Goal: Obtain resource: Download file/media

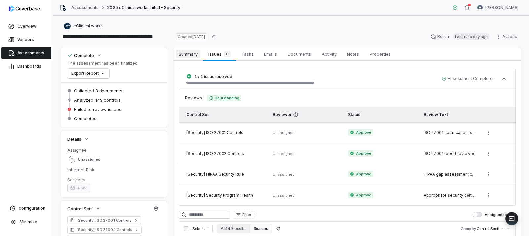
click at [194, 52] on span "Summary" at bounding box center [188, 54] width 24 height 9
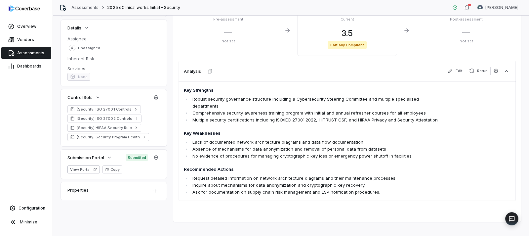
scroll to position [111, 0]
drag, startPoint x: 315, startPoint y: 112, endPoint x: 275, endPoint y: 115, distance: 39.5
click at [275, 116] on li "Multiple security certifications including ISO/IEC 27001:2022, HITRUST CSF, and…" at bounding box center [318, 119] width 254 height 7
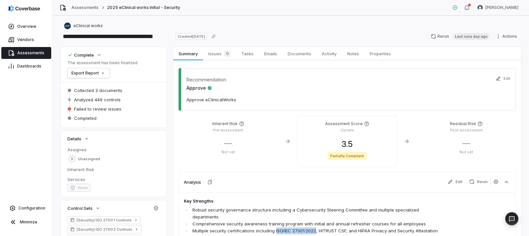
scroll to position [0, 0]
click at [337, 127] on div "Current" at bounding box center [347, 130] width 89 height 6
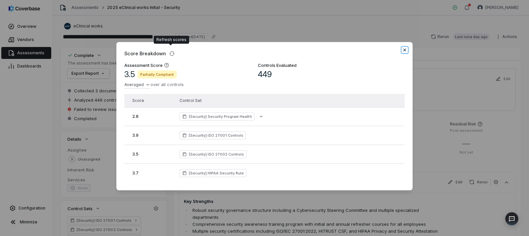
click at [404, 49] on icon "button" at bounding box center [405, 50] width 3 height 3
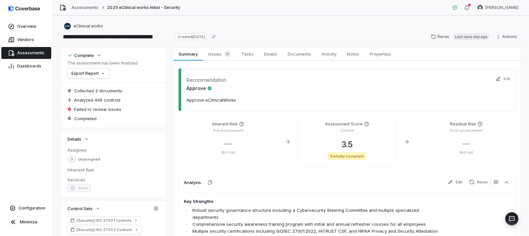
click at [34, 55] on span "Assessments" at bounding box center [30, 52] width 27 height 5
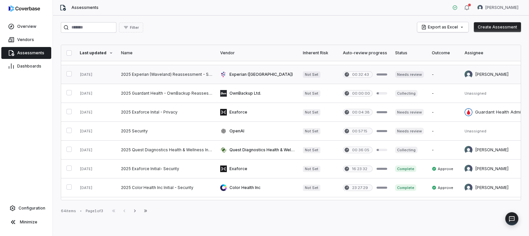
scroll to position [66, 0]
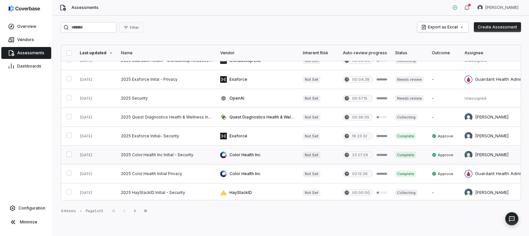
click at [162, 152] on link at bounding box center [166, 155] width 99 height 19
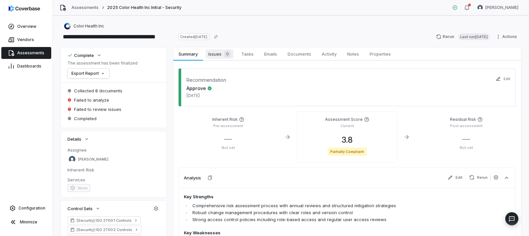
drag, startPoint x: 221, startPoint y: 53, endPoint x: 224, endPoint y: 54, distance: 3.5
click at [221, 54] on span "Issues 0" at bounding box center [220, 53] width 28 height 9
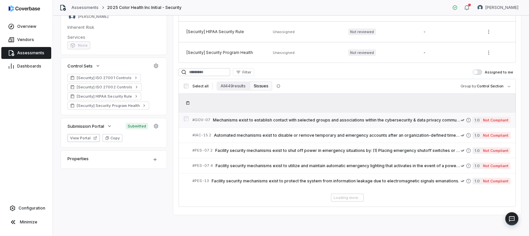
scroll to position [141, 0]
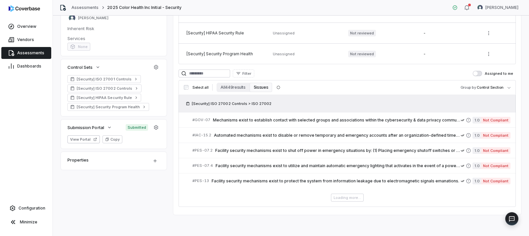
click at [345, 195] on div "Loading more..." at bounding box center [347, 198] width 337 height 8
click at [347, 197] on div "Loading more..." at bounding box center [347, 198] width 337 height 8
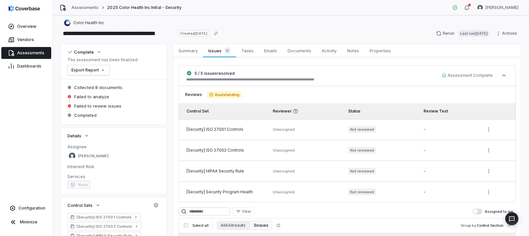
scroll to position [0, 0]
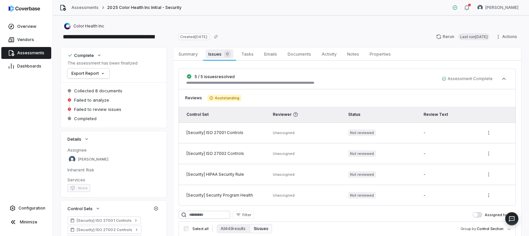
drag, startPoint x: 188, startPoint y: 56, endPoint x: 207, endPoint y: 60, distance: 20.2
click at [187, 56] on span "Summary" at bounding box center [188, 54] width 24 height 9
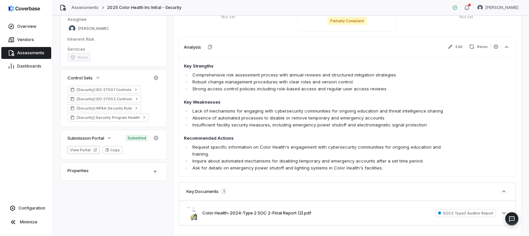
scroll to position [132, 0]
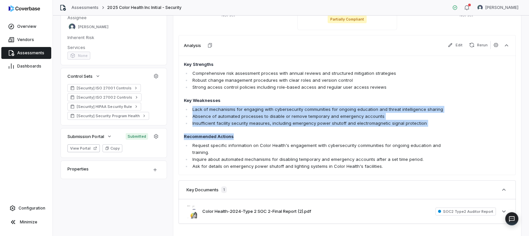
drag, startPoint x: 193, startPoint y: 110, endPoint x: 441, endPoint y: 130, distance: 249.6
click at [441, 130] on span "Key Strengths Comprehensive risk assessment process with annual reviews and str…" at bounding box center [314, 115] width 261 height 109
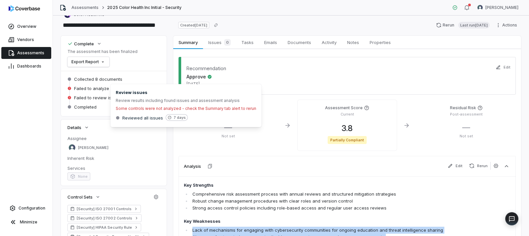
scroll to position [0, 0]
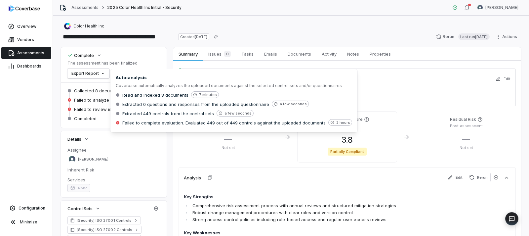
click at [89, 98] on span "Failed to analyze" at bounding box center [91, 100] width 35 height 6
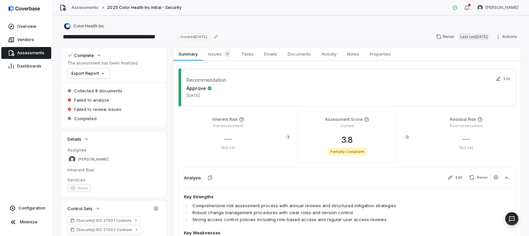
click at [94, 103] on div "Failed to analyze" at bounding box center [113, 100] width 93 height 8
click at [95, 96] on div "Failed to analyze" at bounding box center [113, 100] width 93 height 8
click at [471, 178] on icon "button" at bounding box center [471, 177] width 5 height 5
drag, startPoint x: 17, startPoint y: 64, endPoint x: 21, endPoint y: 64, distance: 3.6
click at [18, 64] on link "Dashboards" at bounding box center [26, 66] width 50 height 12
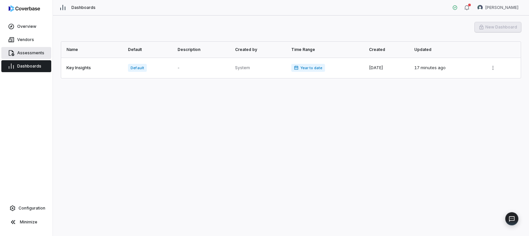
click at [26, 53] on span "Assessments" at bounding box center [30, 52] width 27 height 5
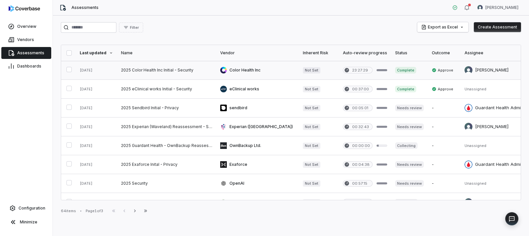
click at [153, 71] on link at bounding box center [166, 70] width 99 height 19
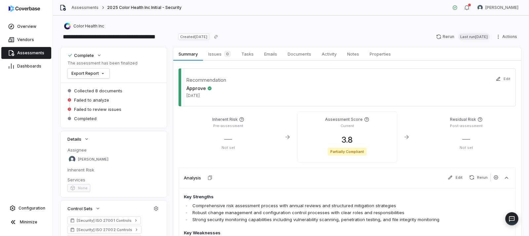
drag, startPoint x: 192, startPoint y: 55, endPoint x: 244, endPoint y: 106, distance: 72.5
click at [192, 56] on span "Summary" at bounding box center [188, 54] width 24 height 9
click at [470, 8] on icon "button" at bounding box center [467, 7] width 5 height 5
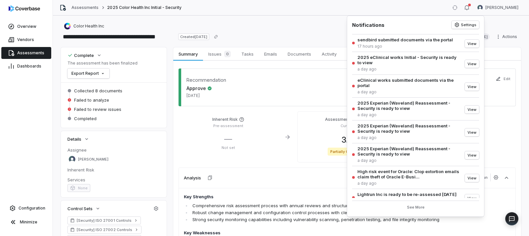
click at [330, 28] on div "Color Health Inc" at bounding box center [291, 26] width 461 height 8
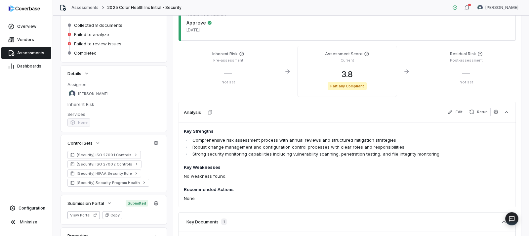
scroll to position [66, 0]
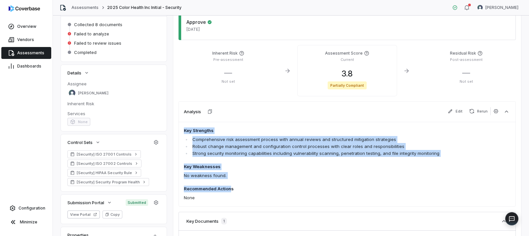
drag, startPoint x: 230, startPoint y: 190, endPoint x: 184, endPoint y: 133, distance: 73.4
click at [184, 133] on span "Key Strengths Comprehensive risk assessment process with annual reviews and str…" at bounding box center [314, 164] width 261 height 74
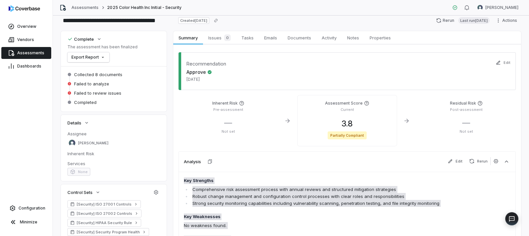
scroll to position [0, 0]
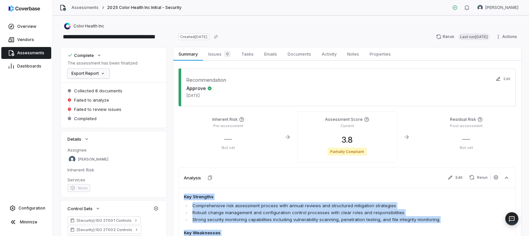
click at [101, 75] on html "**********" at bounding box center [264, 118] width 529 height 236
click at [99, 89] on div "Export as PDF" at bounding box center [93, 87] width 47 height 11
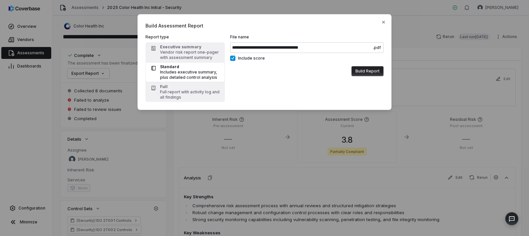
click at [369, 72] on button "Build Report" at bounding box center [368, 71] width 32 height 10
